Goal: Contribute content

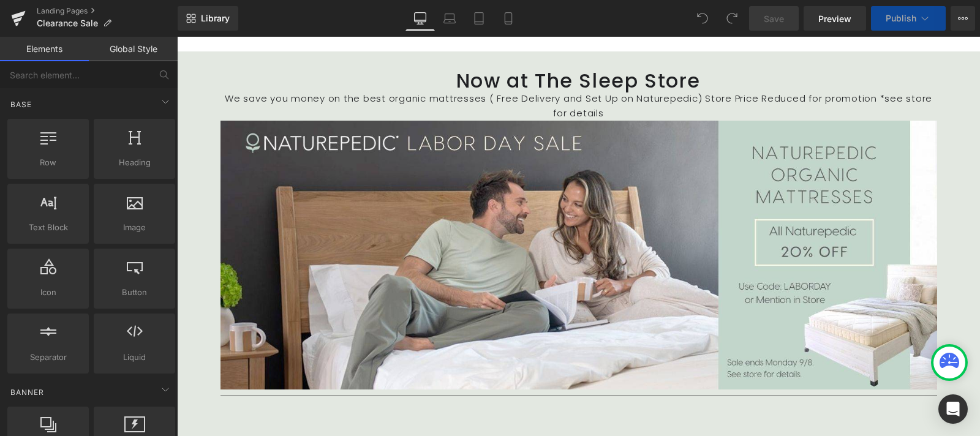
scroll to position [115, 0]
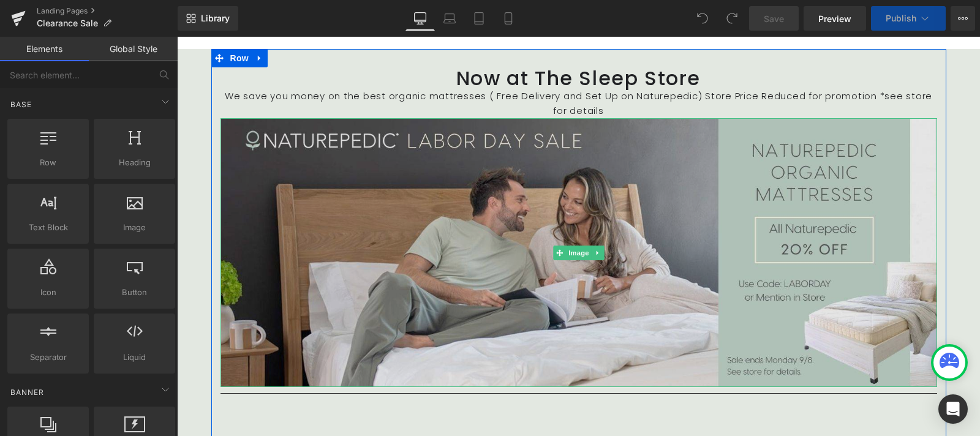
click at [479, 168] on img at bounding box center [579, 252] width 717 height 269
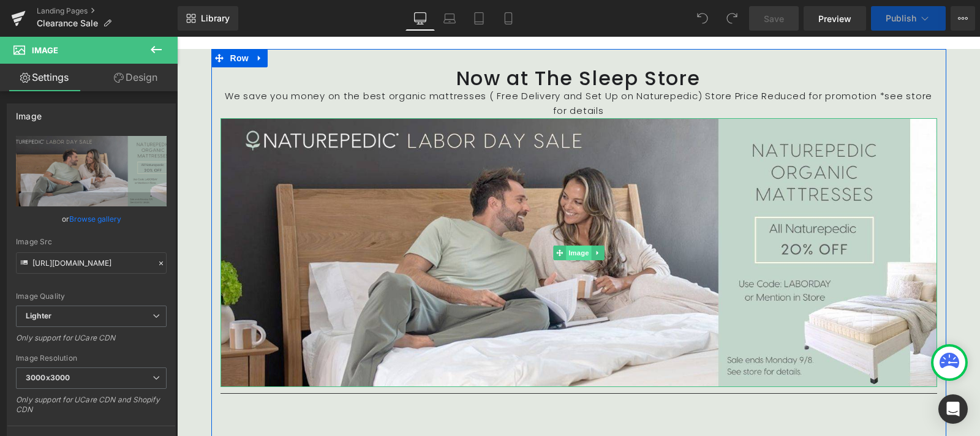
click at [573, 246] on span "Image" at bounding box center [579, 253] width 26 height 15
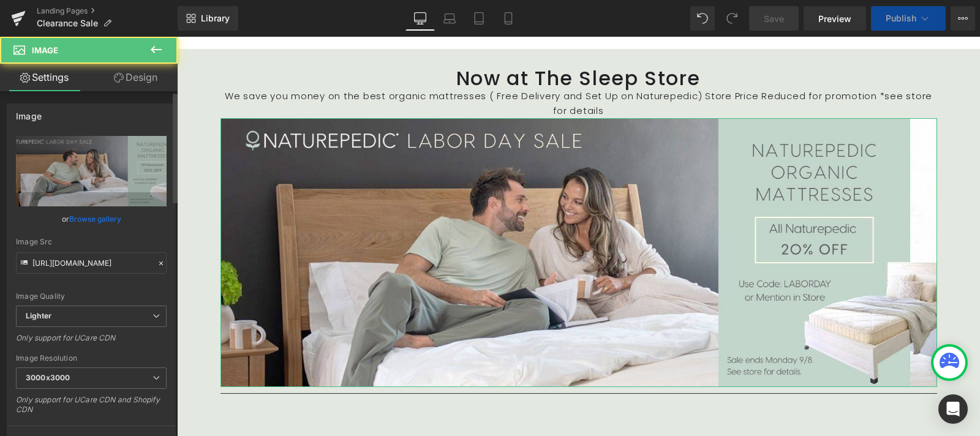
click at [88, 220] on link "Browse gallery" at bounding box center [95, 218] width 52 height 21
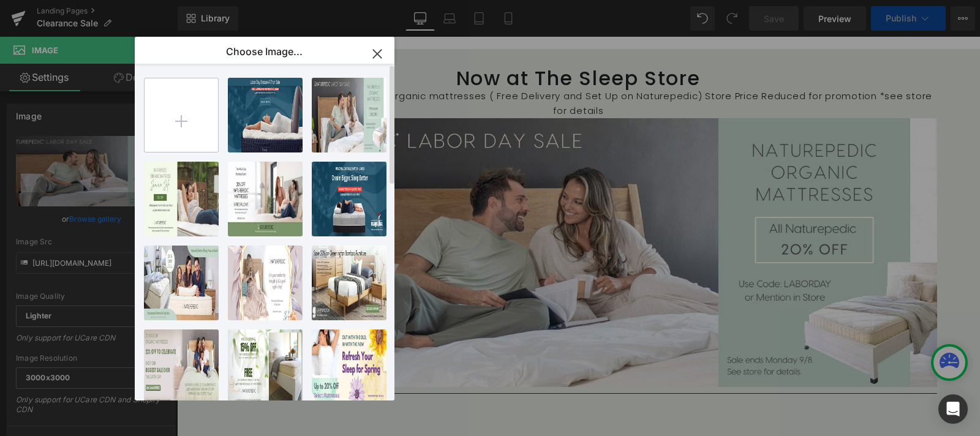
click at [180, 119] on input "file" at bounding box center [182, 115] width 74 height 74
type input "C:\fakepath\The Sleep Store Naturepedic Extended 1600x600.jpg"
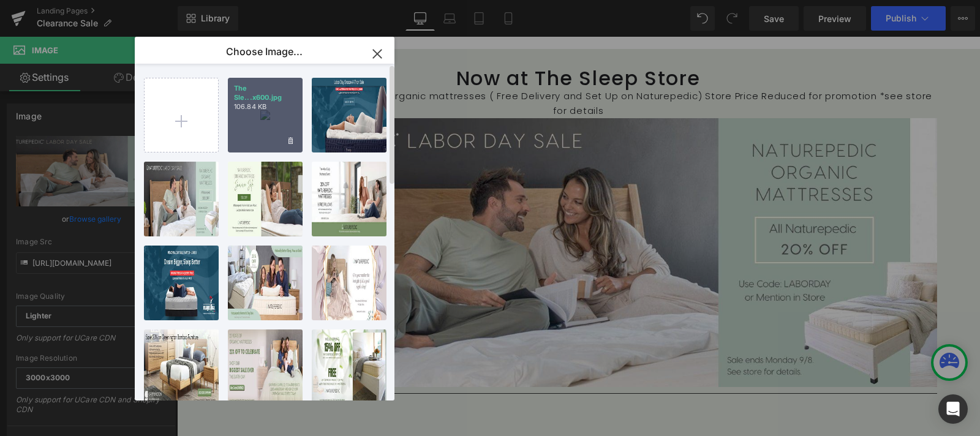
click at [260, 112] on div "The Sle...x600.jpg 106.84 KB" at bounding box center [265, 115] width 75 height 75
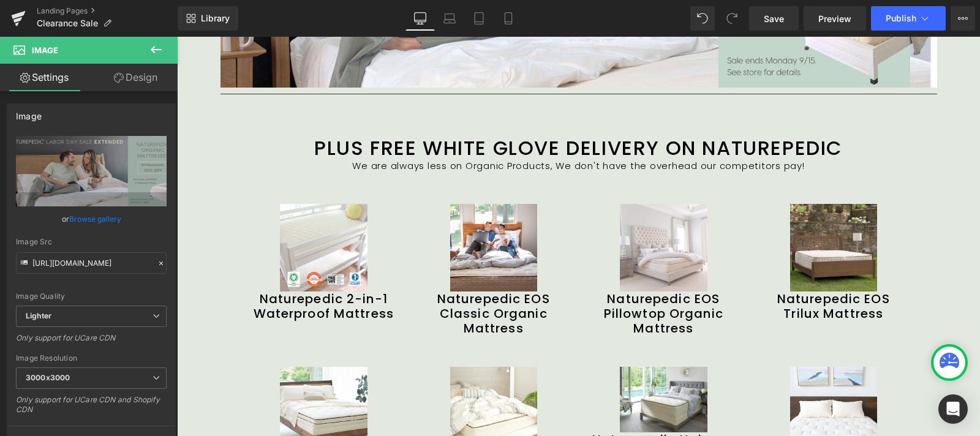
scroll to position [0, 0]
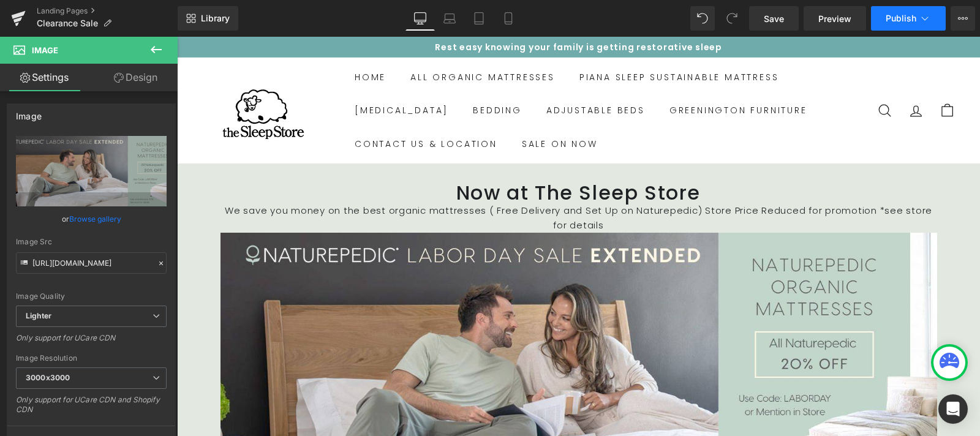
click at [926, 17] on icon at bounding box center [925, 18] width 12 height 12
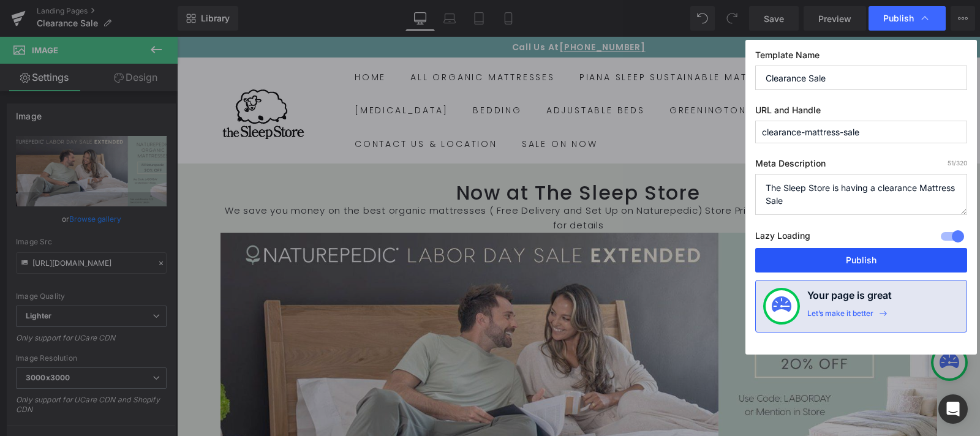
click at [864, 262] on button "Publish" at bounding box center [861, 260] width 212 height 25
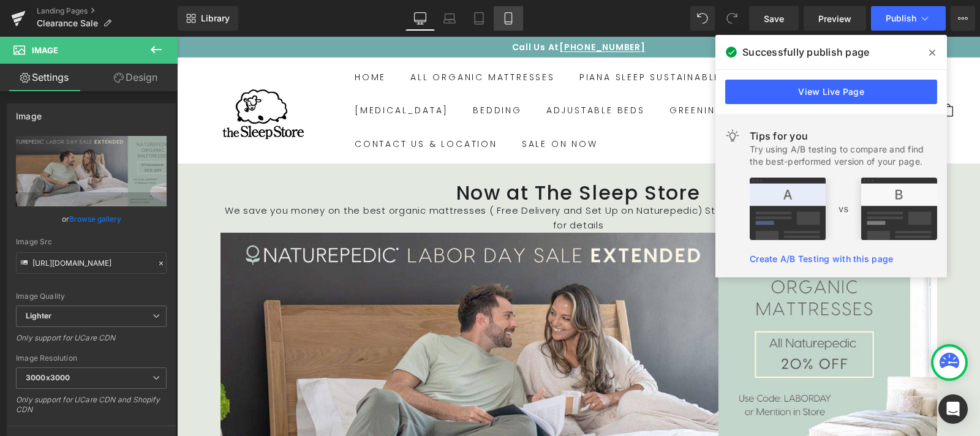
click at [513, 25] on link "Mobile" at bounding box center [508, 18] width 29 height 25
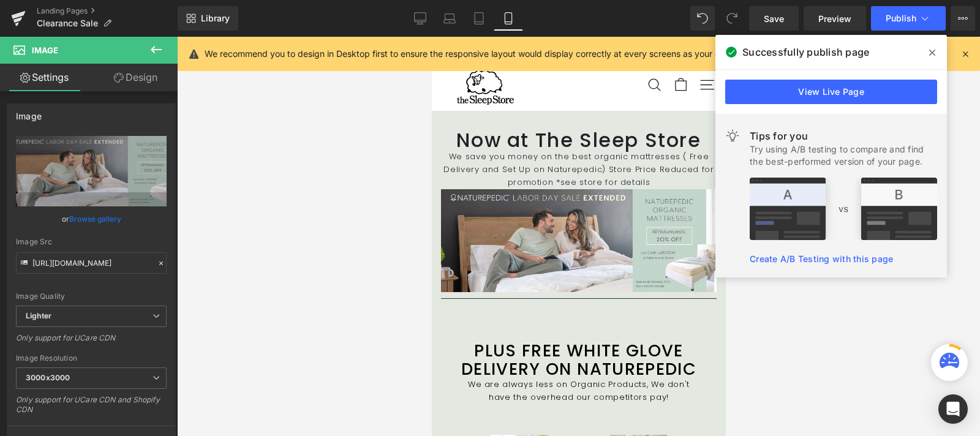
scroll to position [16, 0]
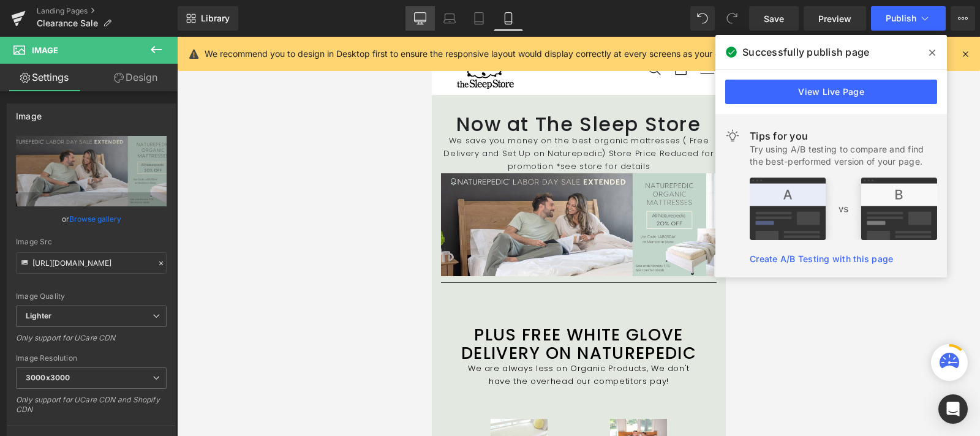
click at [418, 19] on icon at bounding box center [420, 18] width 12 height 12
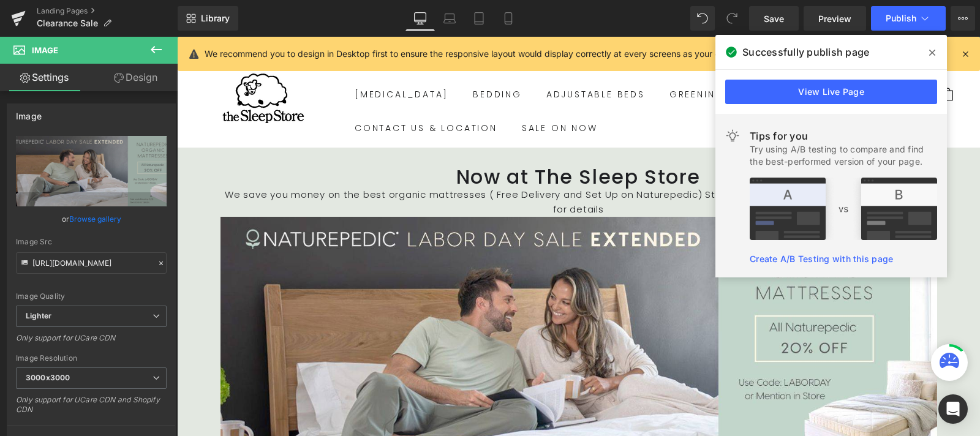
scroll to position [45, 0]
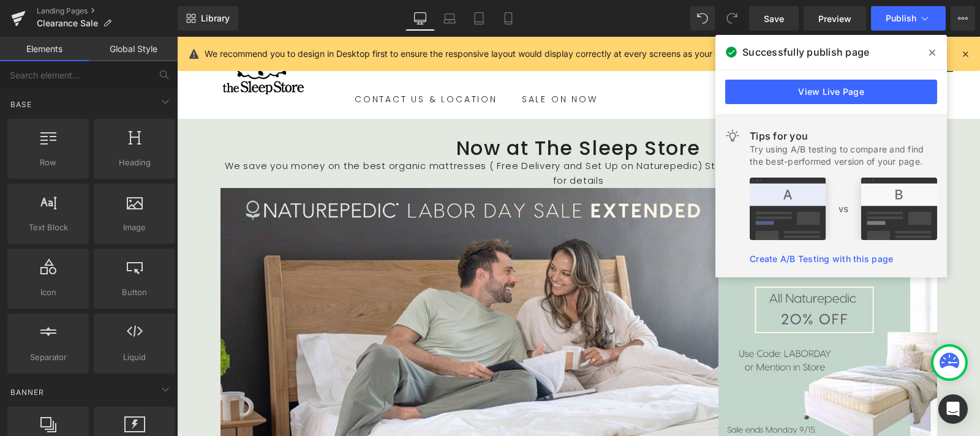
click at [652, 89] on ul "HOME All Organic Mattresses Organic Materials with Coil Organic Latex Mattresse…" at bounding box center [605, 66] width 527 height 100
click at [934, 53] on icon at bounding box center [932, 53] width 6 height 10
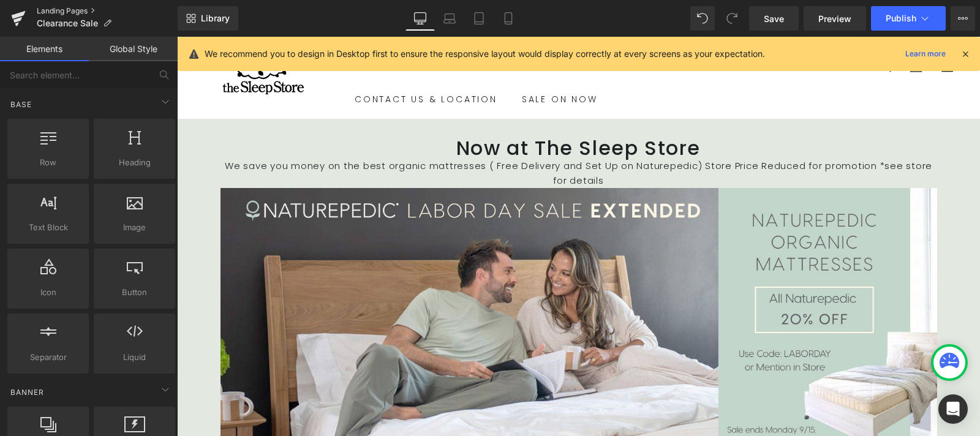
click at [54, 6] on link "Landing Pages" at bounding box center [107, 11] width 141 height 10
